Goal: Information Seeking & Learning: Learn about a topic

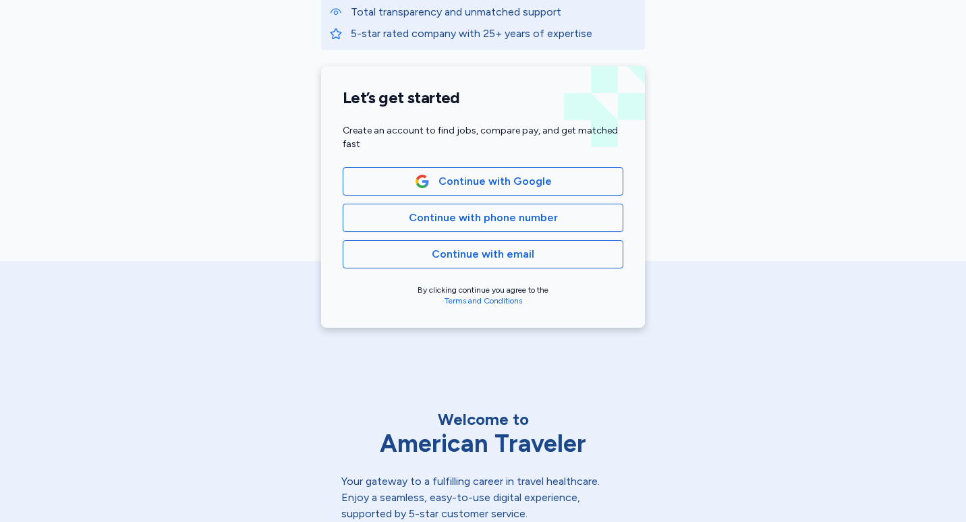
scroll to position [263, 0]
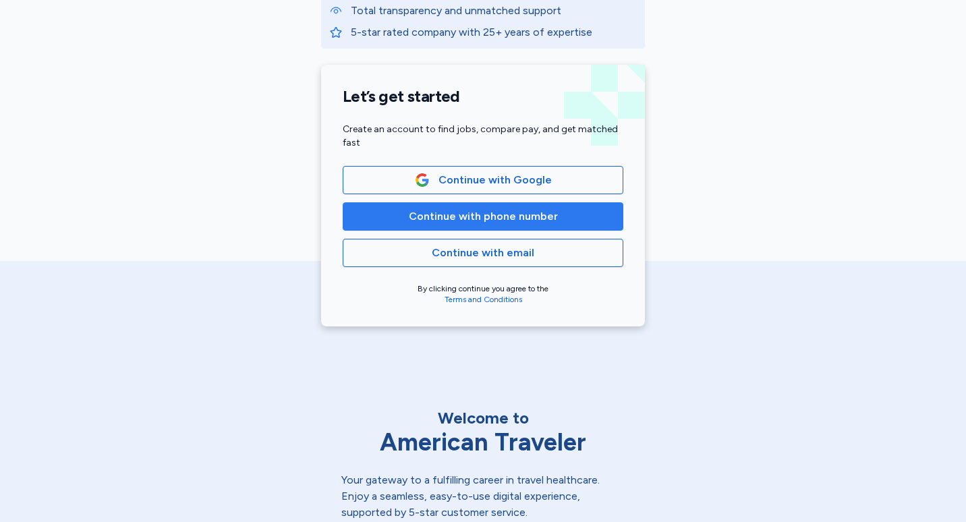
click at [517, 221] on span "Continue with phone number" at bounding box center [483, 216] width 149 height 16
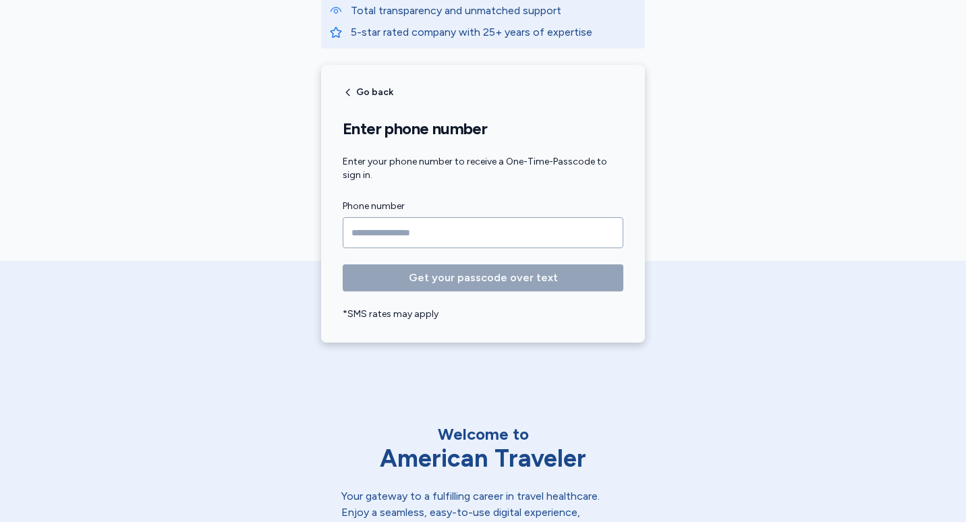
click at [469, 234] on input "Phone number" at bounding box center [483, 232] width 281 height 31
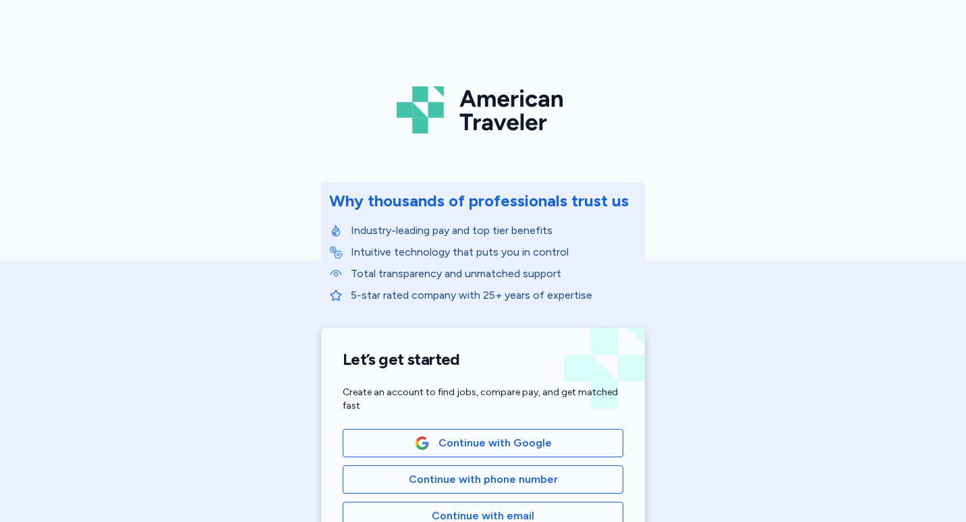
scroll to position [112, 0]
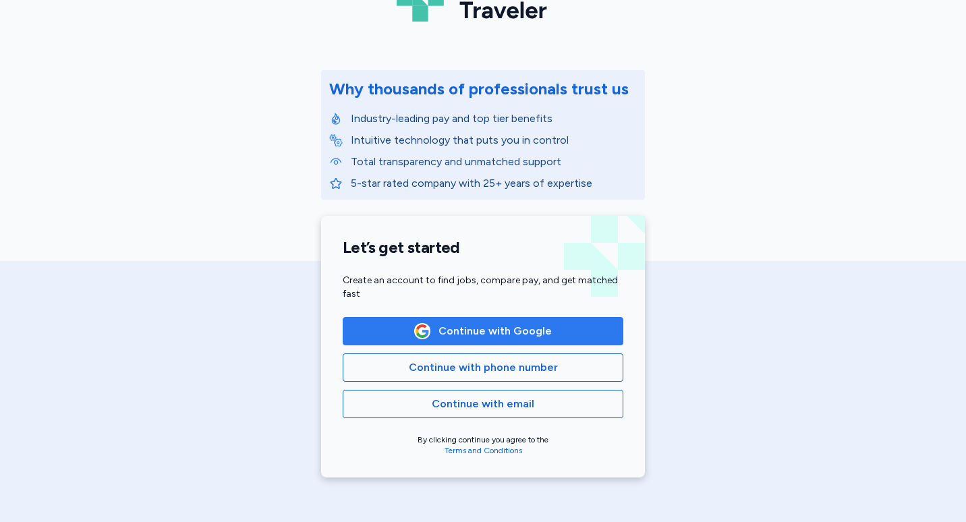
click at [504, 318] on button "Continue with Google" at bounding box center [483, 331] width 281 height 28
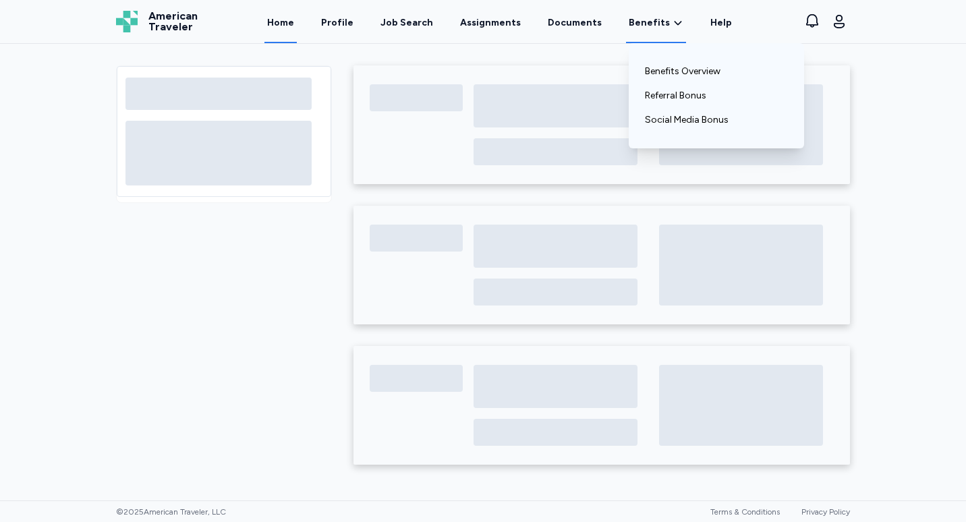
click at [641, 28] on span "Benefits" at bounding box center [648, 22] width 41 height 13
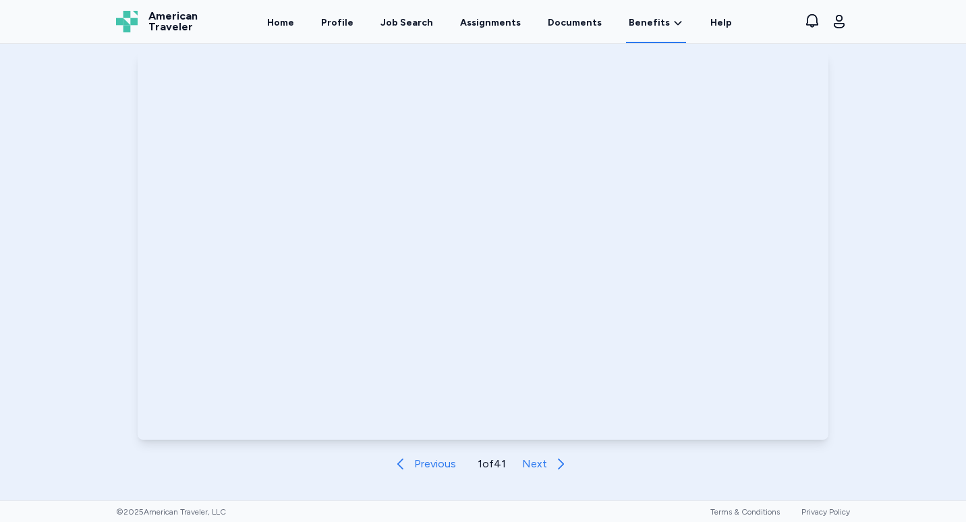
scroll to position [565, 0]
click at [838, 24] on icon "button" at bounding box center [839, 21] width 16 height 16
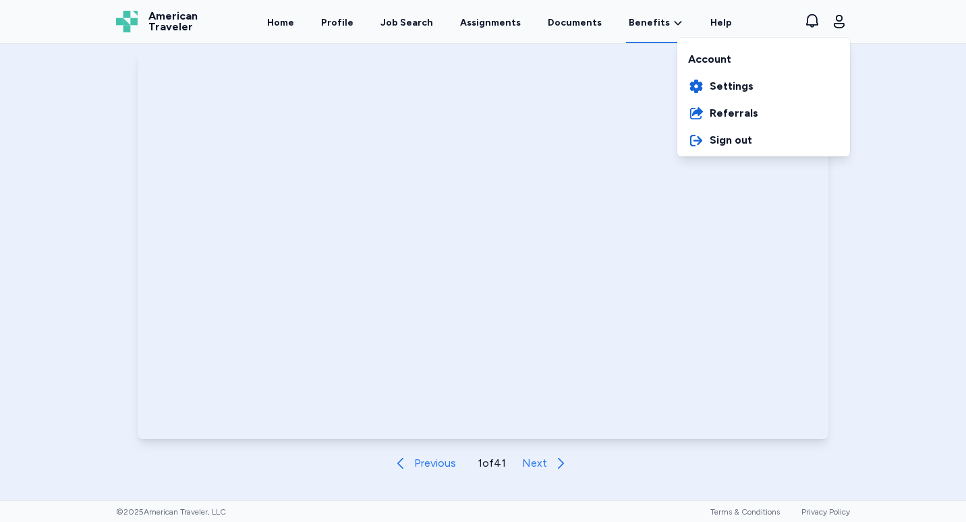
click at [543, 231] on div "Open sidebar Benefits American Traveler American Traveler Home Profile Job Sear…" at bounding box center [483, 261] width 966 height 522
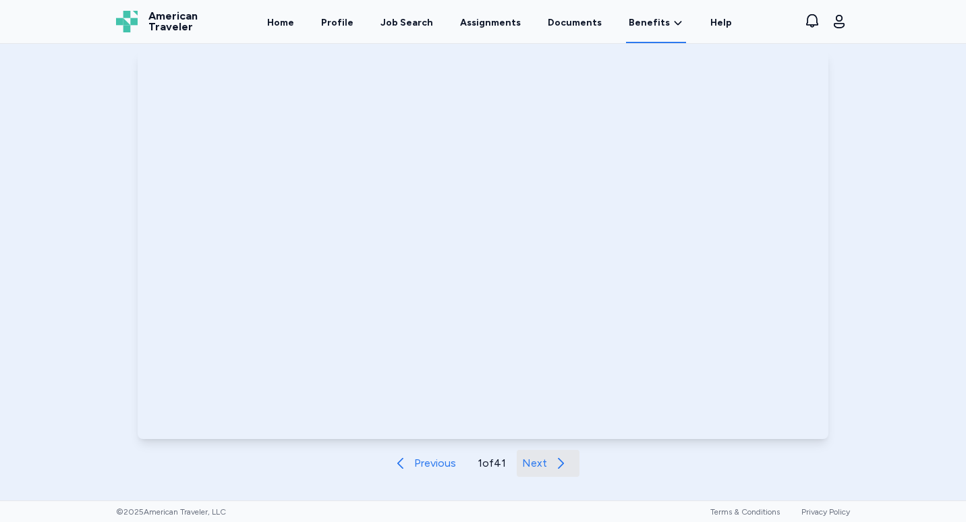
click at [522, 457] on span "Next" at bounding box center [534, 463] width 25 height 16
click at [416, 464] on span "Previous" at bounding box center [434, 463] width 42 height 16
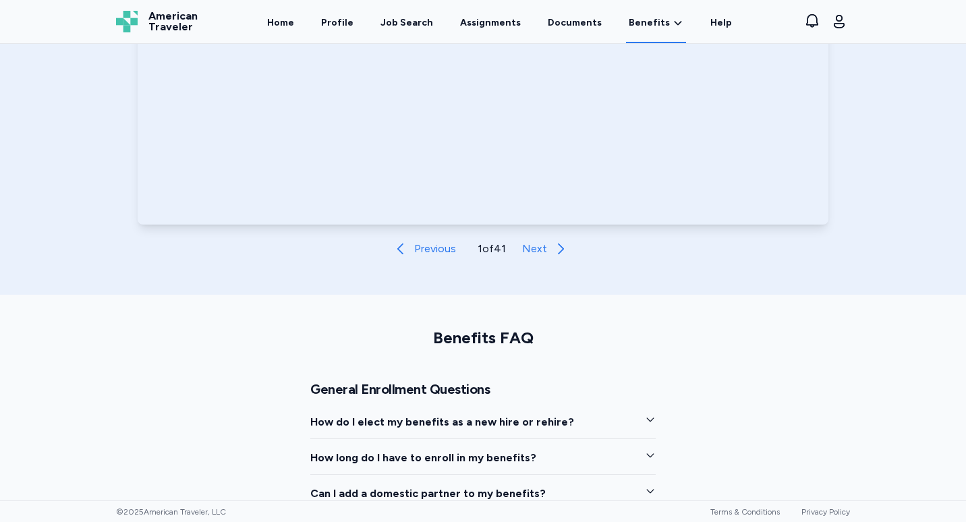
scroll to position [790, 0]
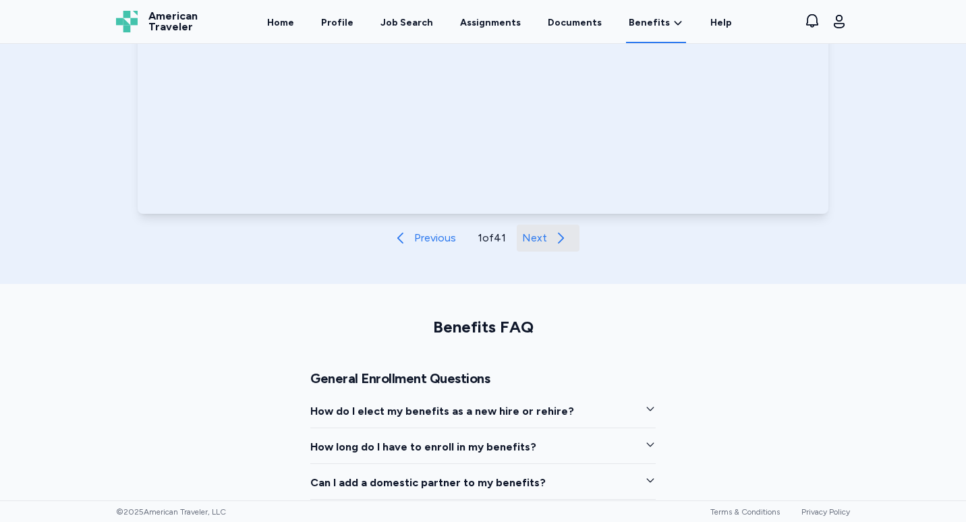
click at [546, 241] on button "Next" at bounding box center [548, 238] width 63 height 27
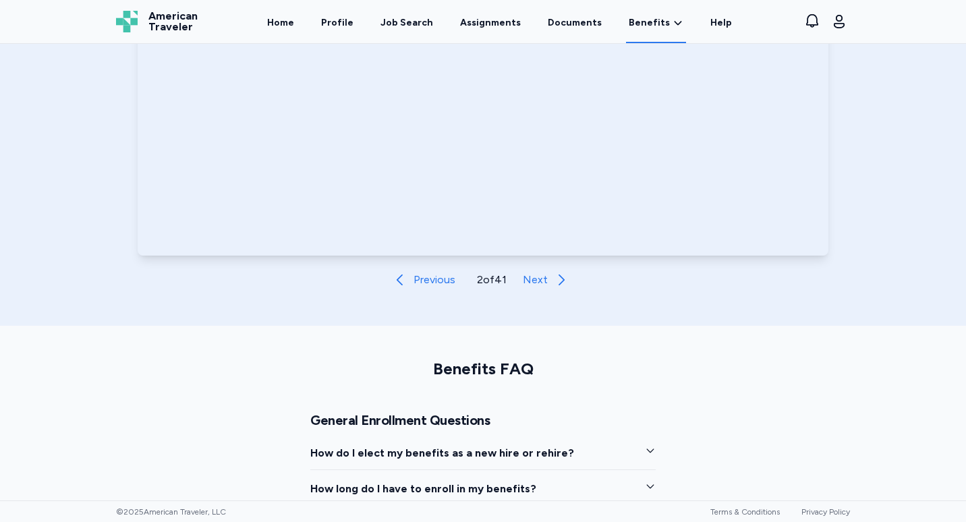
scroll to position [745, 0]
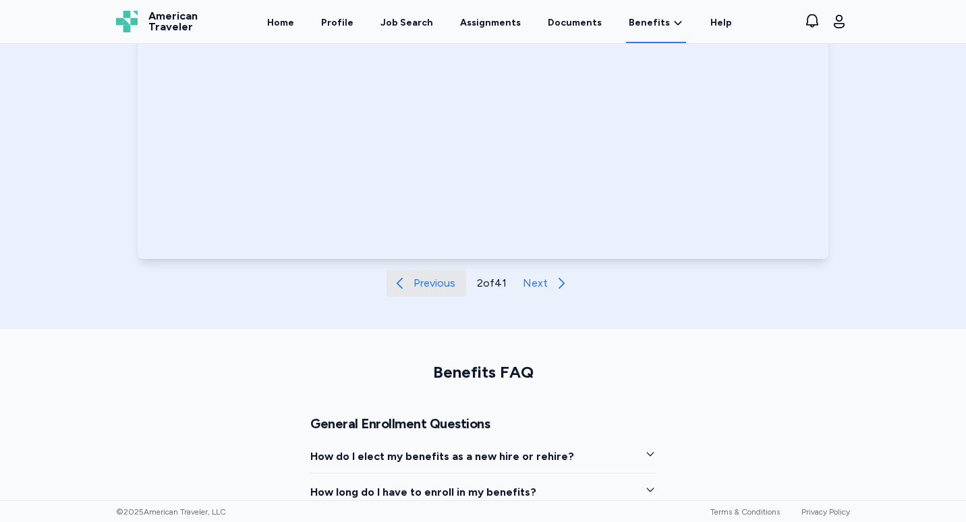
click at [414, 281] on span "Previous" at bounding box center [434, 283] width 42 height 16
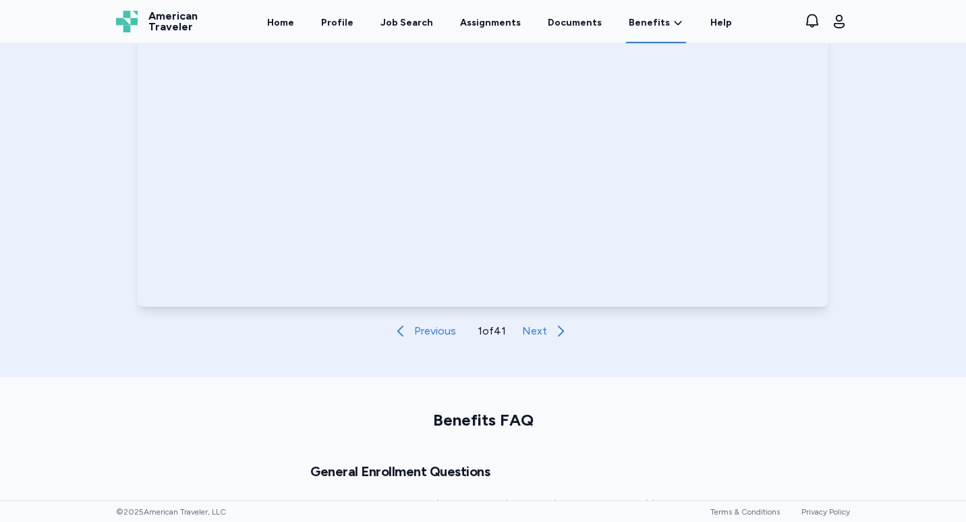
scroll to position [699, 0]
click at [552, 328] on icon at bounding box center [560, 329] width 16 height 16
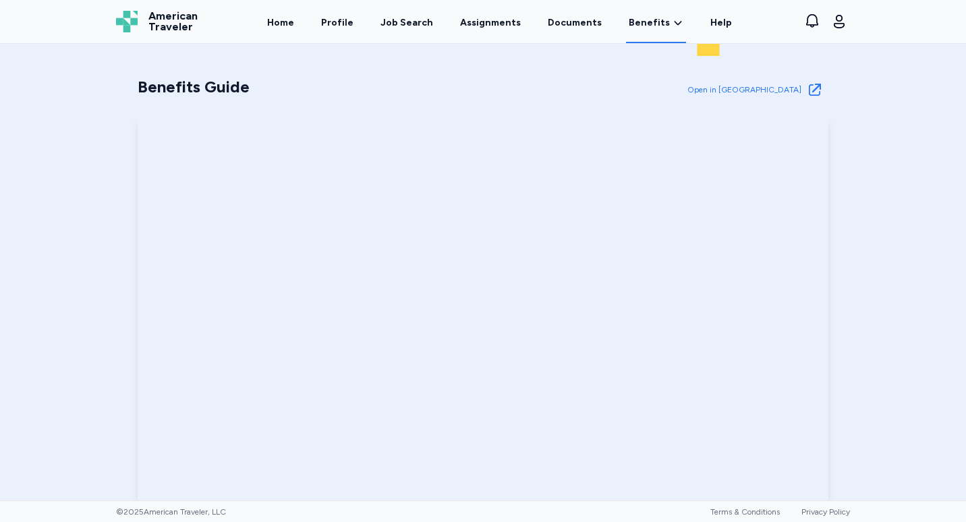
scroll to position [501, 0]
click at [779, 92] on span "Open in [GEOGRAPHIC_DATA]" at bounding box center [744, 90] width 114 height 11
